Goal: Task Accomplishment & Management: Use online tool/utility

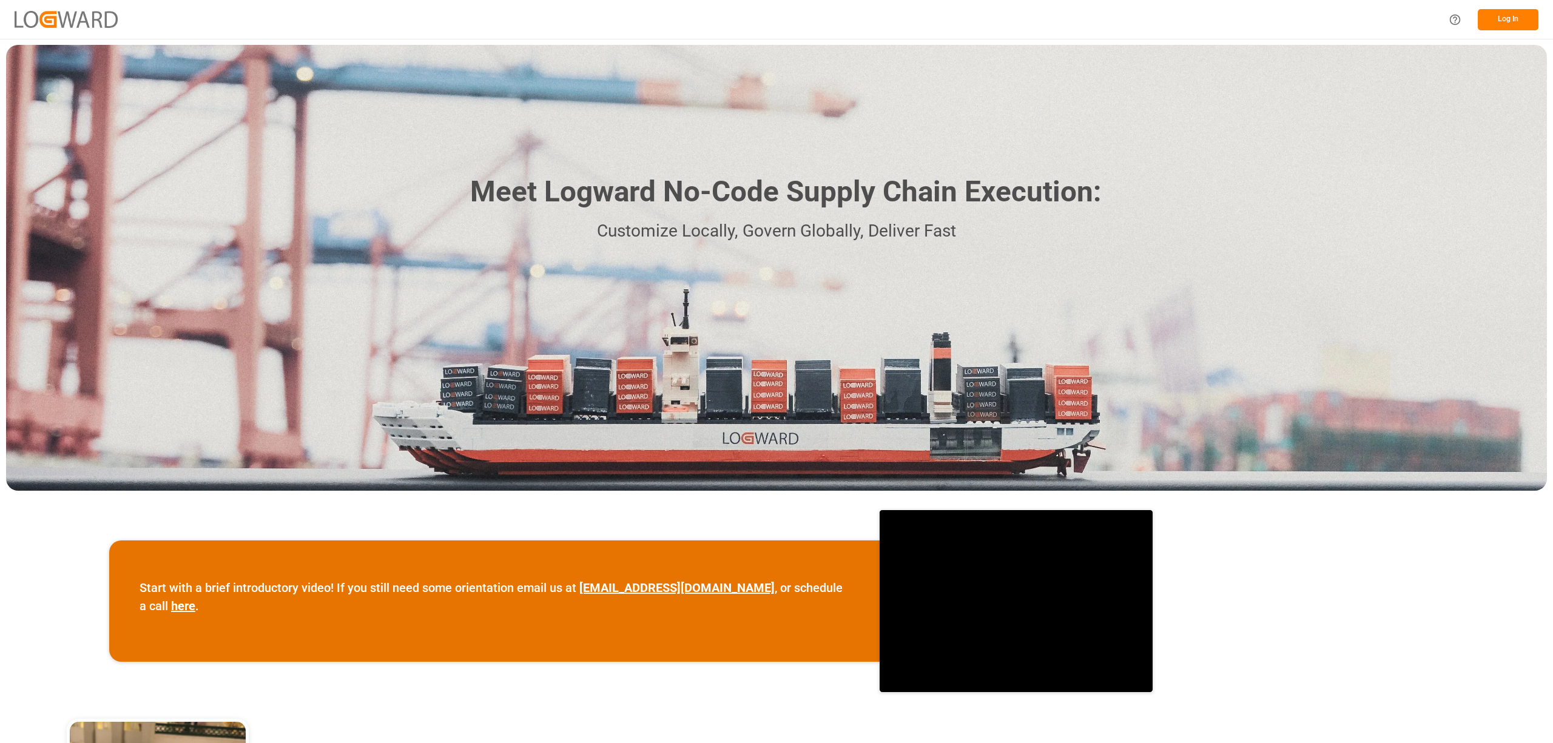
click at [1517, 23] on button "Log In" at bounding box center [1508, 19] width 61 height 21
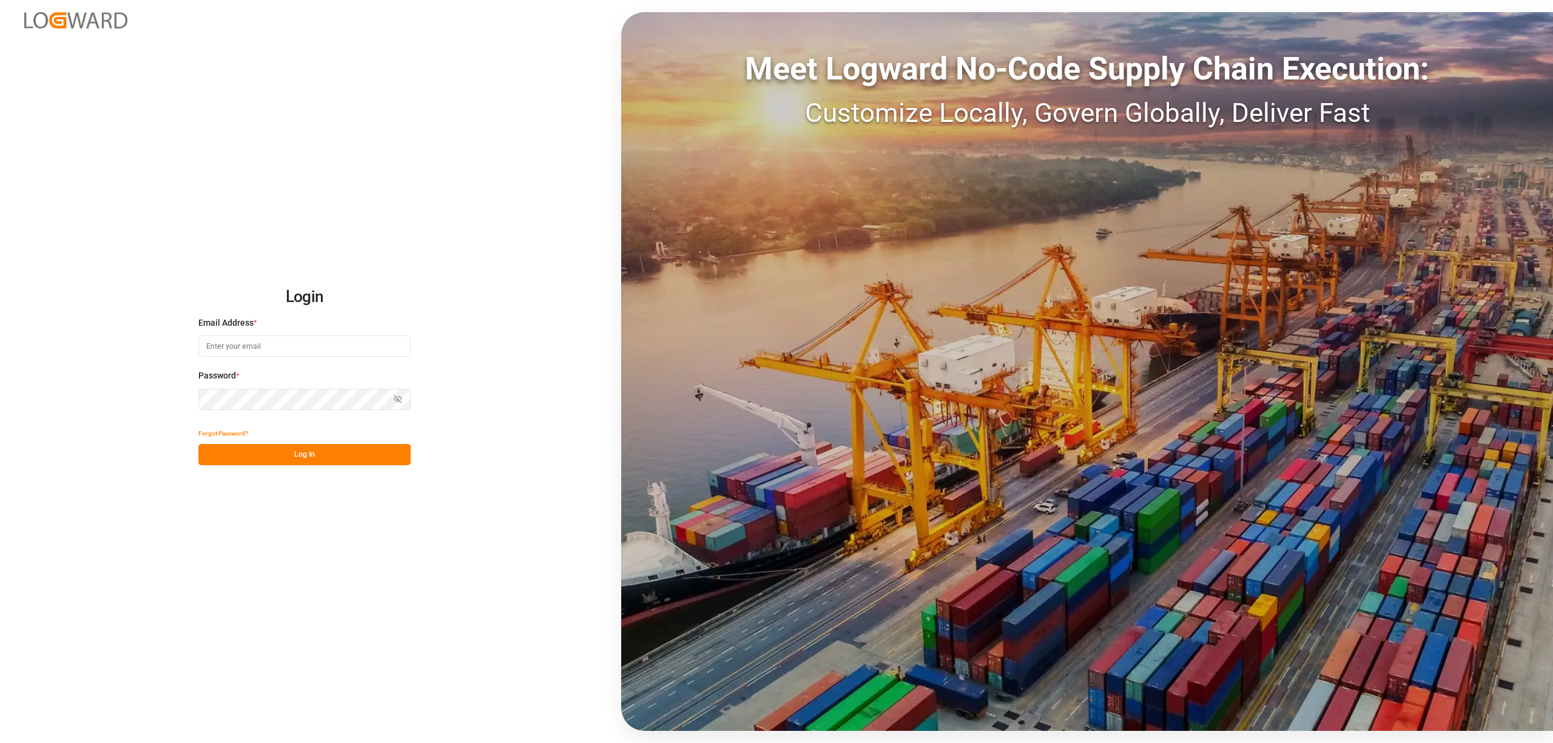
type input "[EMAIL_ADDRESS][PERSON_NAME][DOMAIN_NAME]"
click at [359, 454] on button "Log In" at bounding box center [304, 454] width 212 height 21
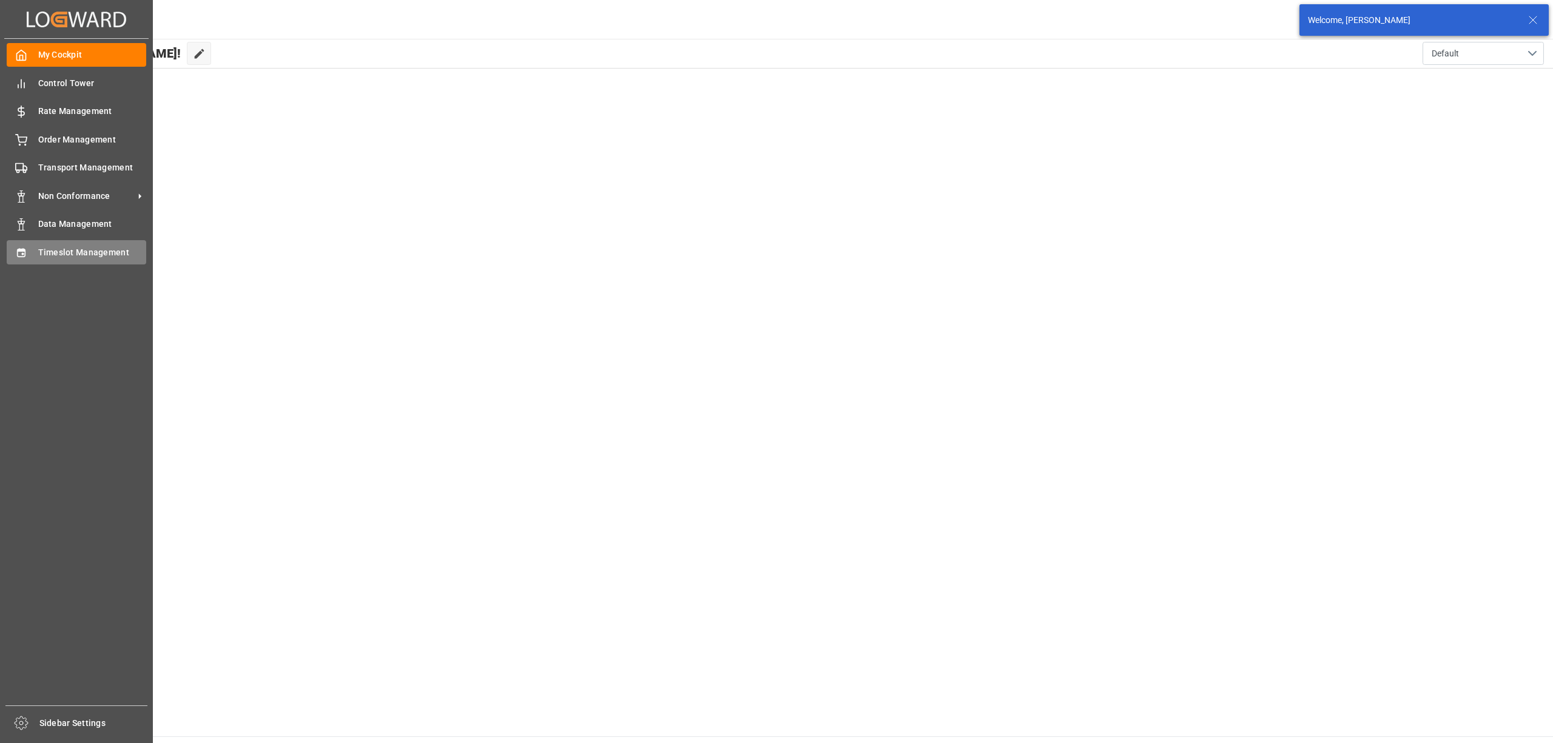
click at [33, 251] on div "Timeslot Management Timeslot Management" at bounding box center [77, 252] width 140 height 24
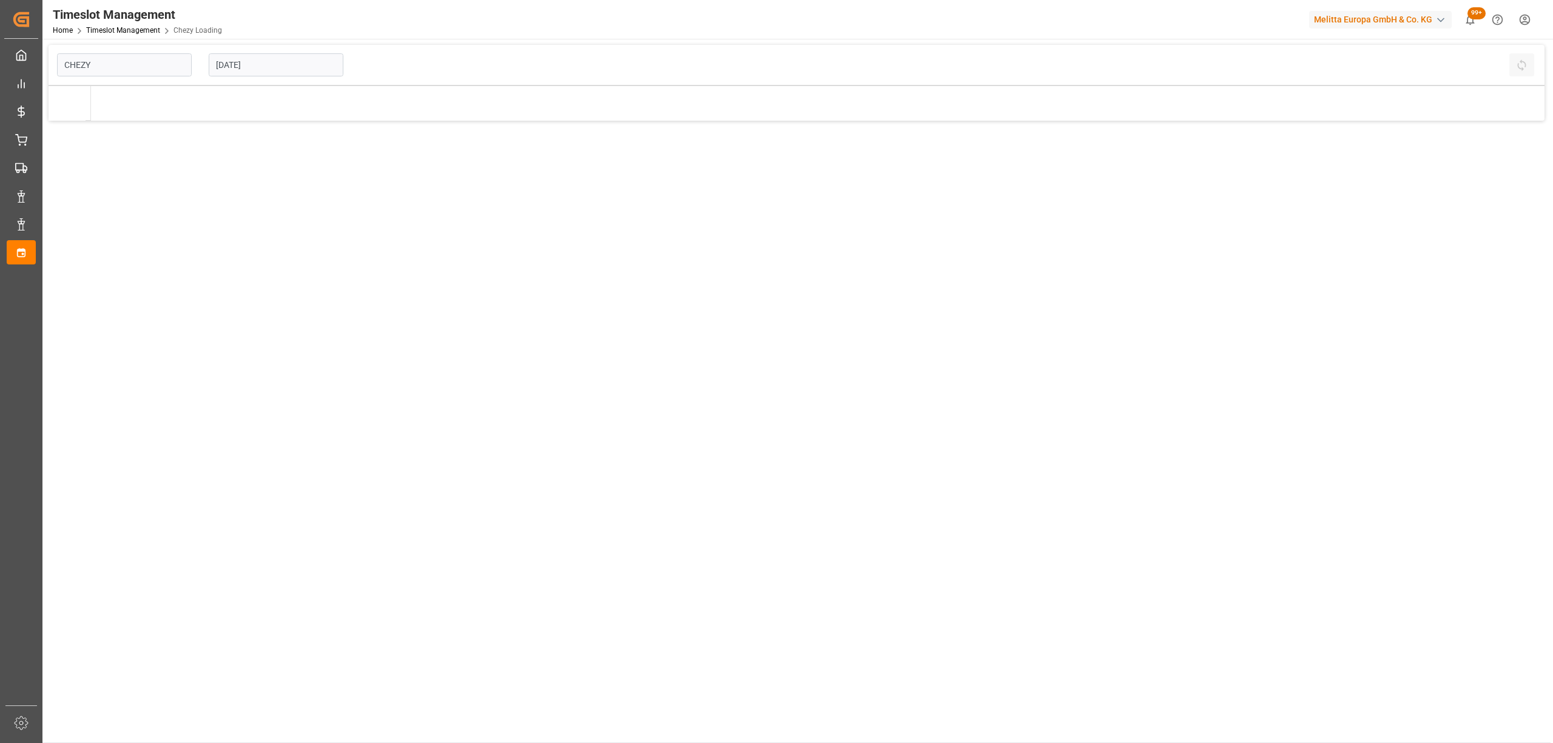
type input "Chezy Loading"
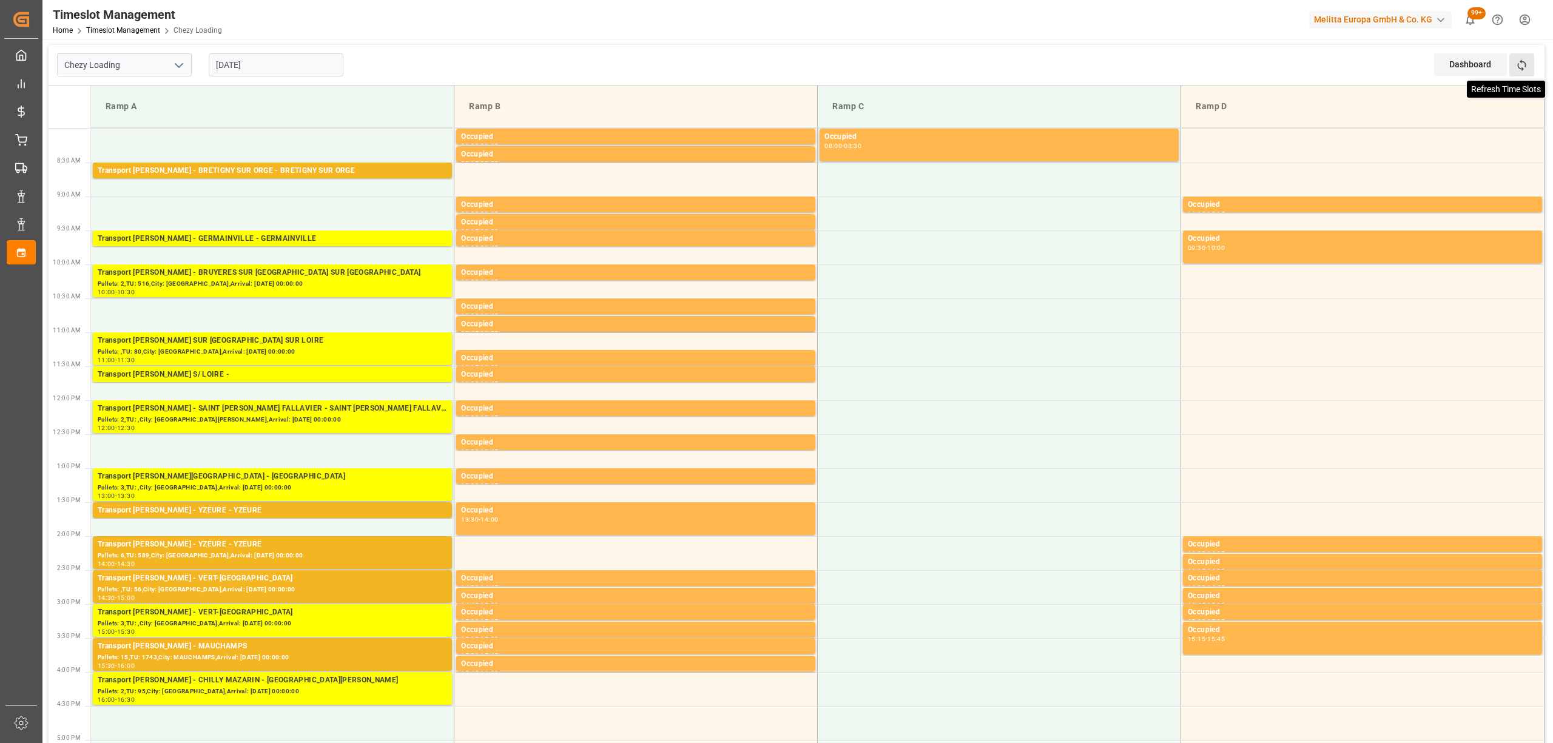
click at [1517, 68] on icon at bounding box center [1521, 65] width 13 height 13
